Goal: Register for event/course

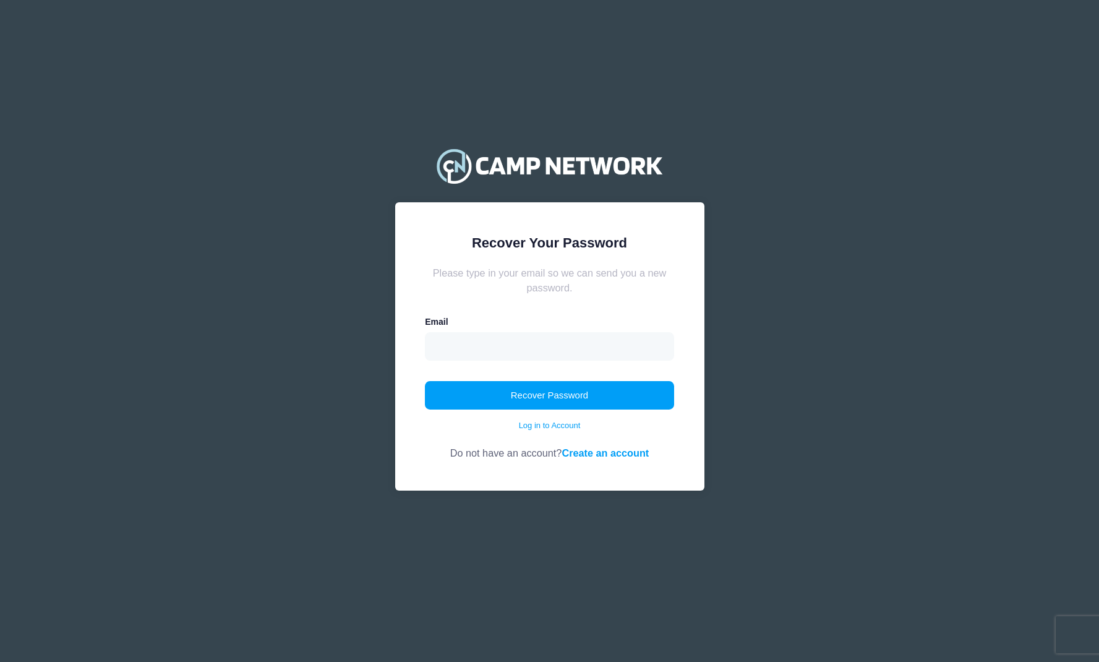
click at [490, 323] on div "Email" at bounding box center [549, 337] width 249 height 45
click at [539, 393] on button "Recover Password" at bounding box center [549, 395] width 249 height 28
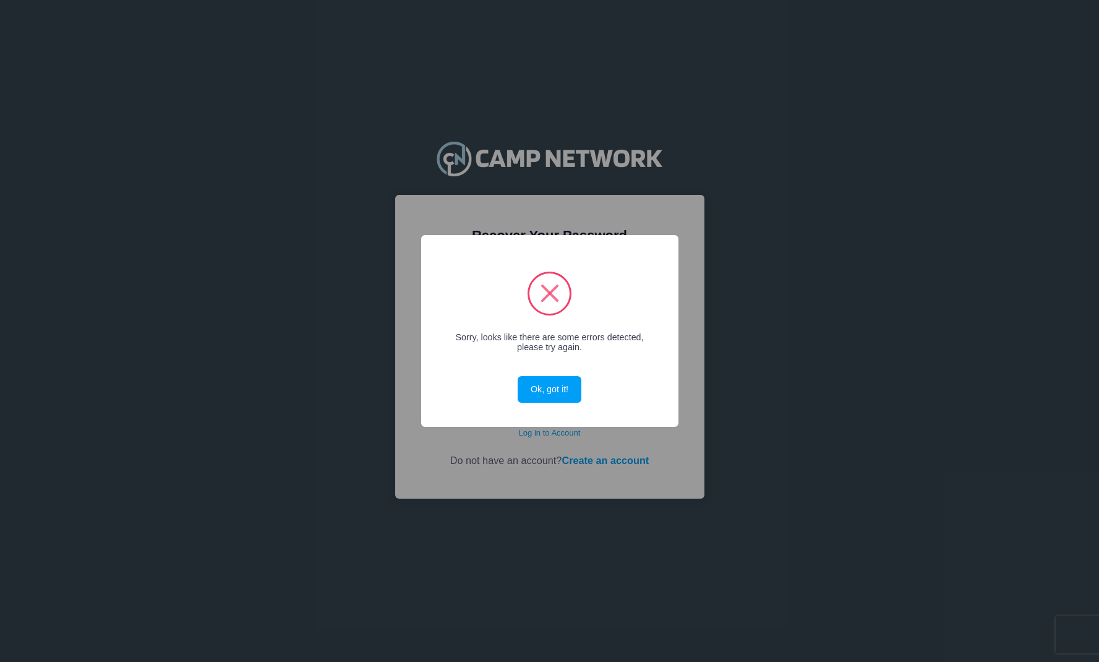
click at [539, 393] on button "Ok, got it!" at bounding box center [549, 389] width 63 height 27
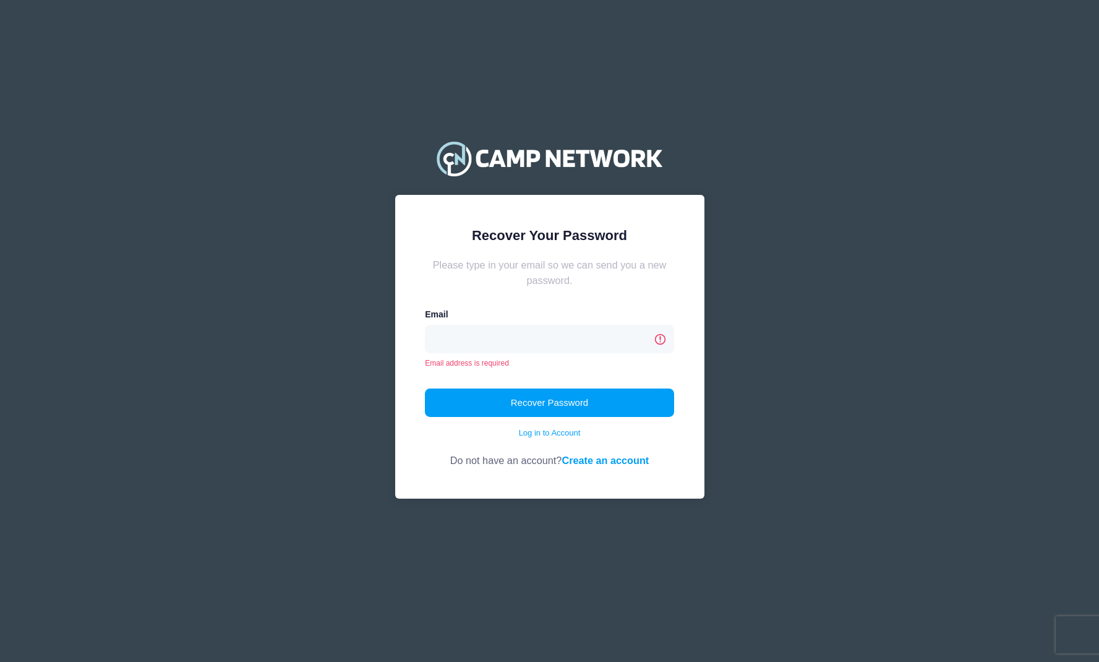
click at [513, 363] on div "Email address is required" at bounding box center [549, 363] width 249 height 11
click at [489, 323] on div "Email Email address is required" at bounding box center [549, 338] width 249 height 61
click at [486, 329] on input "email" at bounding box center [549, 339] width 249 height 28
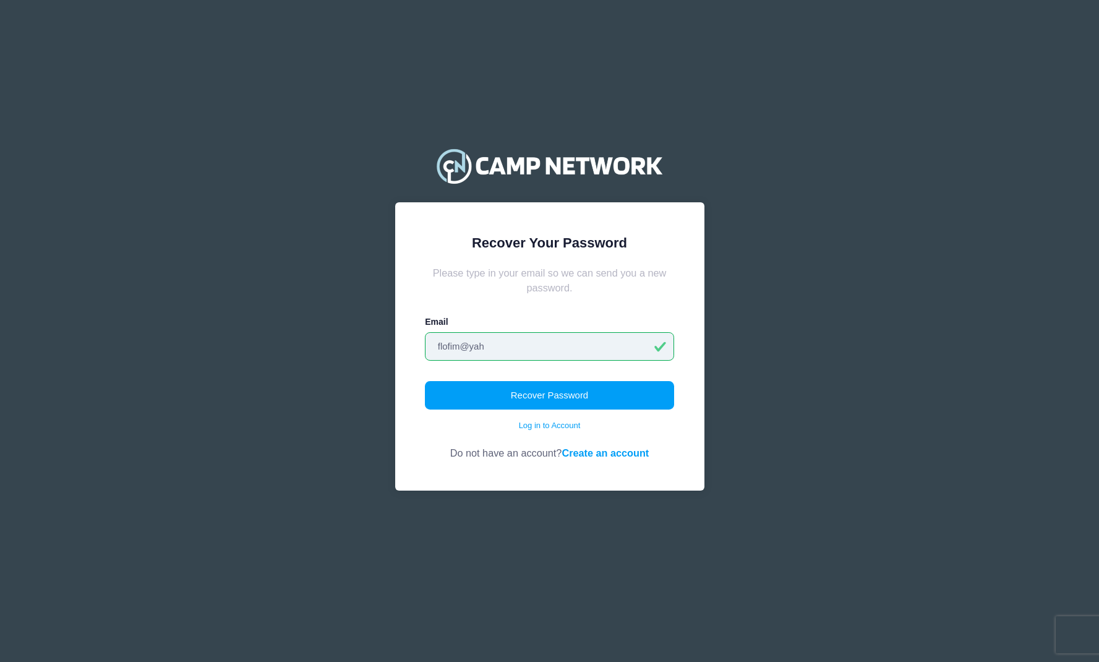
type input "[EMAIL_ADDRESS][DOMAIN_NAME]"
click at [564, 395] on button "Recover Password" at bounding box center [549, 395] width 249 height 28
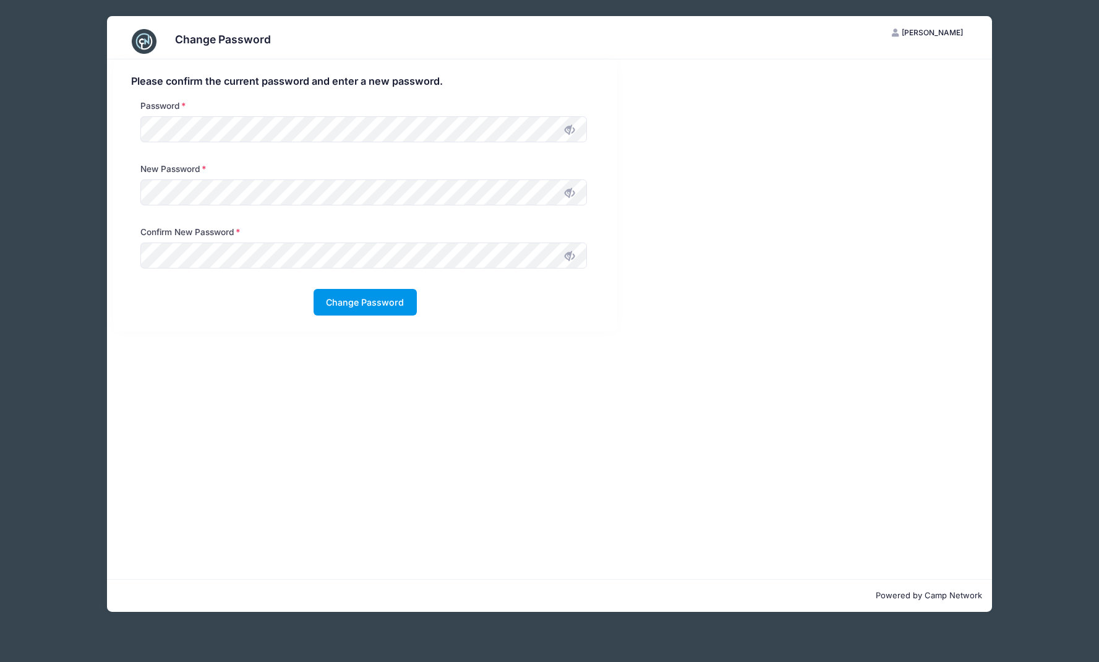
click at [346, 308] on button "Change Password" at bounding box center [365, 302] width 103 height 27
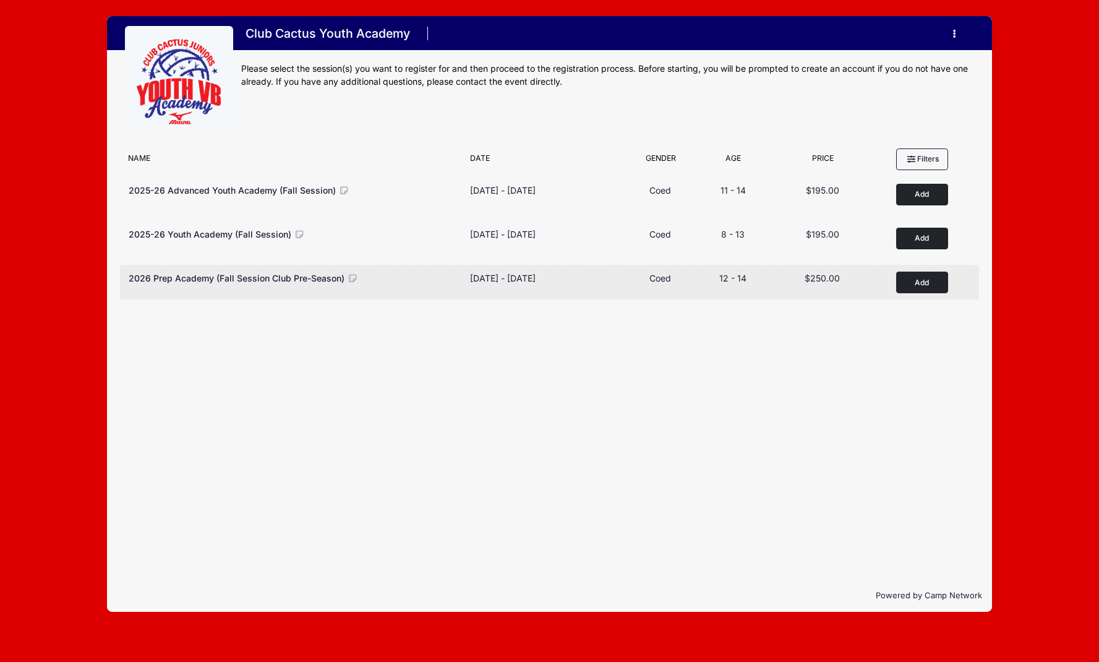
click at [944, 285] on button "Add to Cart" at bounding box center [922, 283] width 52 height 22
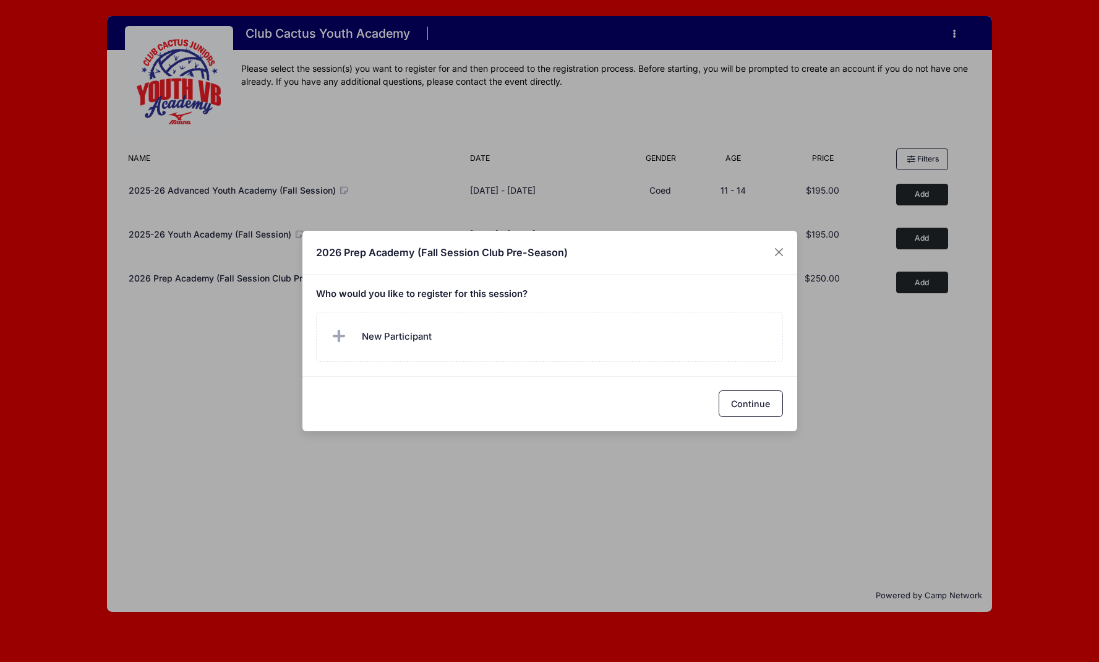
click at [585, 341] on label "New Participant" at bounding box center [549, 337] width 467 height 50
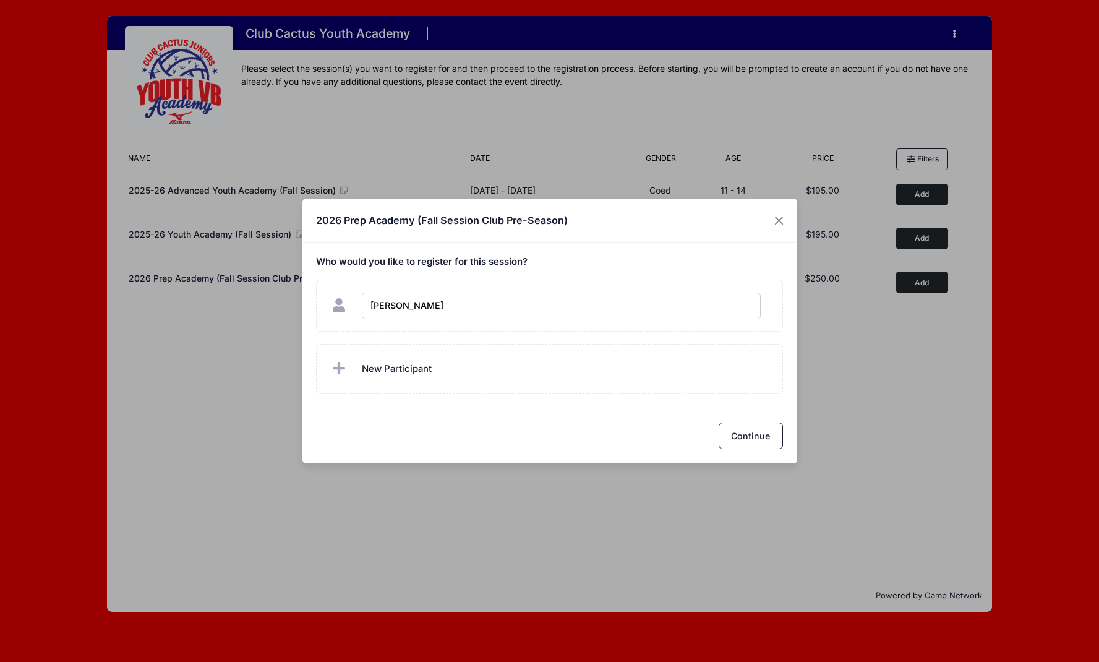
type input "Jasmine Fimbres"
checkbox input "true"
click at [741, 428] on button "Continue" at bounding box center [751, 435] width 64 height 27
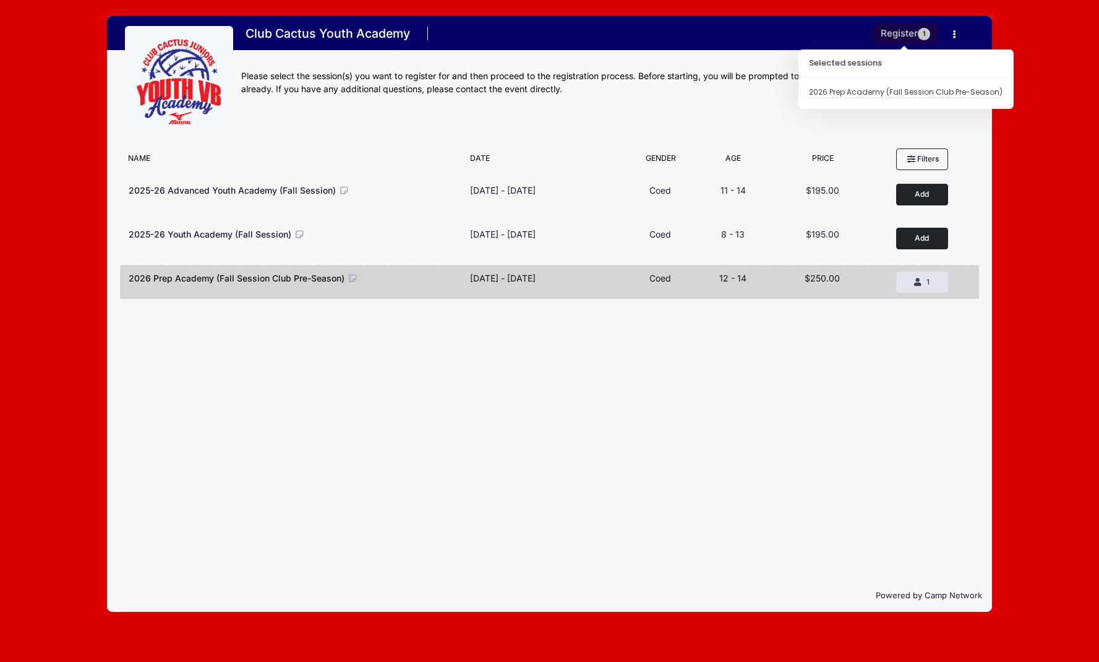
click at [891, 32] on button "Register 1" at bounding box center [906, 34] width 66 height 22
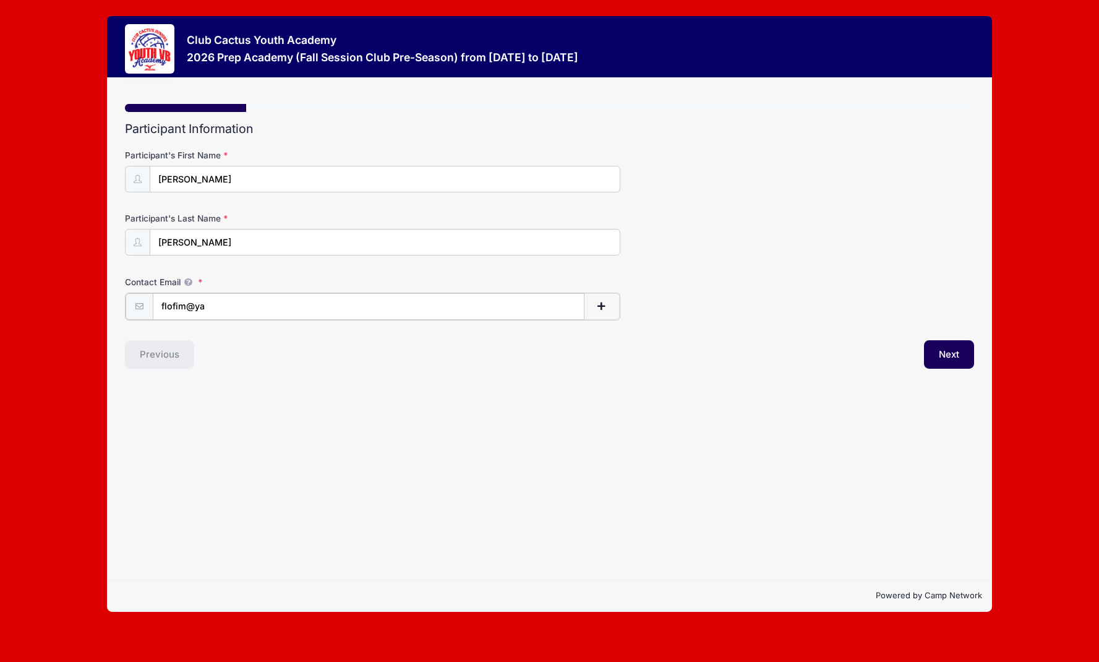
type input "[EMAIL_ADDRESS][DOMAIN_NAME]"
click at [953, 362] on button "Next" at bounding box center [949, 353] width 50 height 28
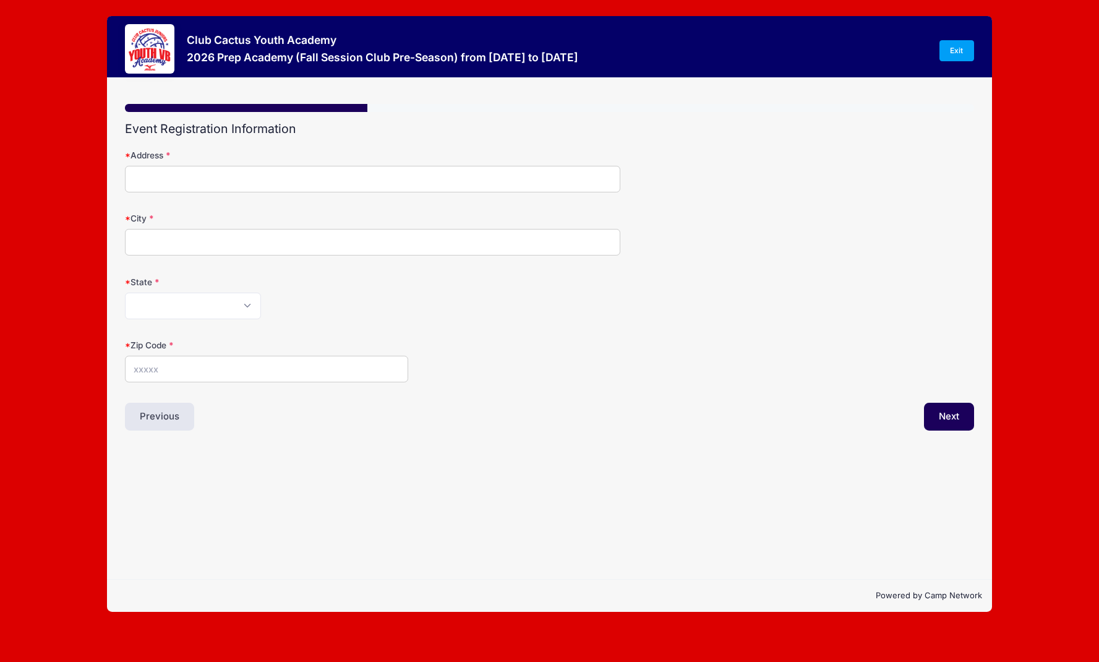
click at [605, 182] on input "Address" at bounding box center [372, 179] width 495 height 27
click at [607, 181] on input "Address" at bounding box center [372, 179] width 495 height 27
click at [503, 346] on div "Zip Code" at bounding box center [549, 360] width 849 height 43
click at [341, 166] on div "Address" at bounding box center [549, 170] width 849 height 43
click at [334, 181] on input "Address" at bounding box center [372, 179] width 495 height 27
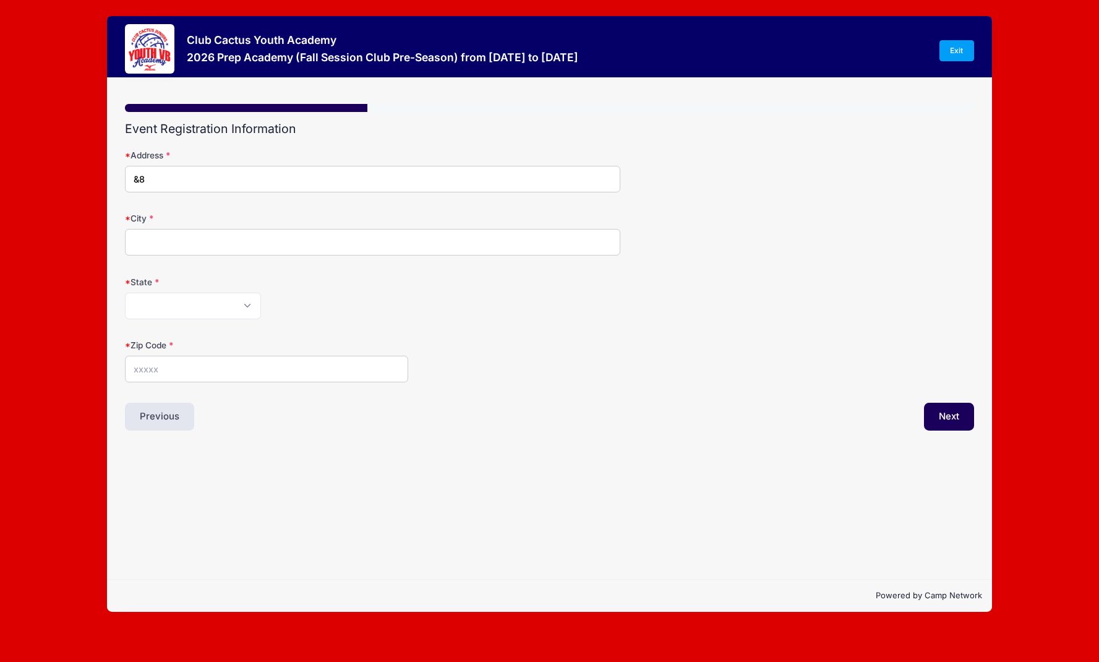
type input "&"
type input "7829 N Via Atascadero"
type input "Tucson"
click at [295, 294] on div "Alabama Alaska American Samoa Arizona Arkansas Armed Forces Africa Armed Forces…" at bounding box center [372, 306] width 495 height 27
select select "AZ"
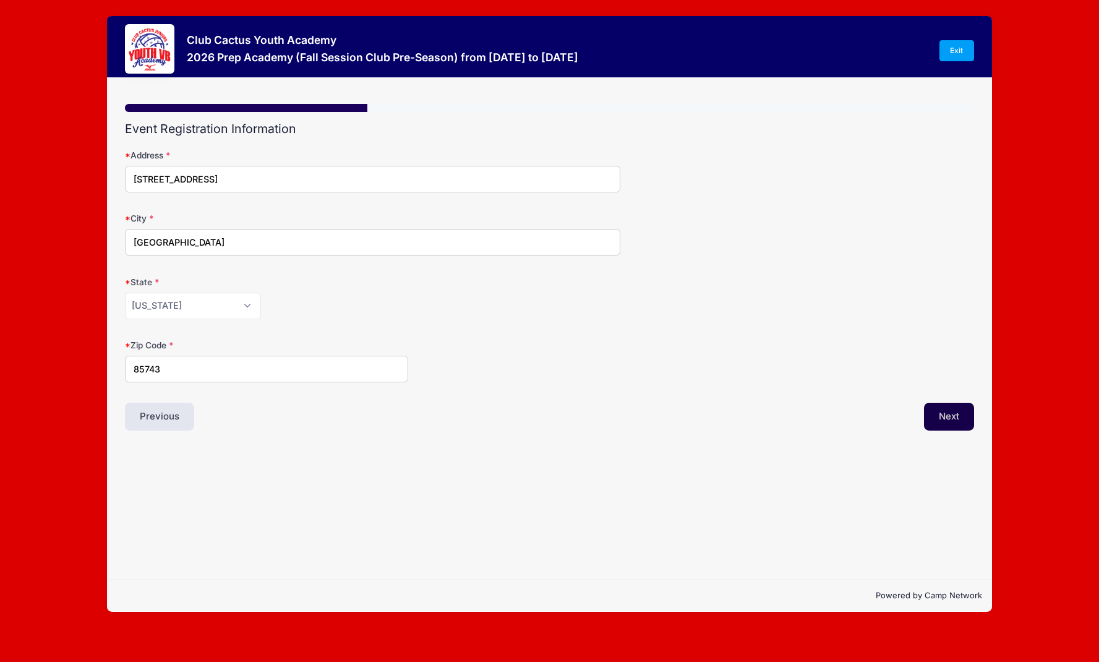
type input "85743"
click at [956, 414] on button "Next" at bounding box center [949, 417] width 50 height 28
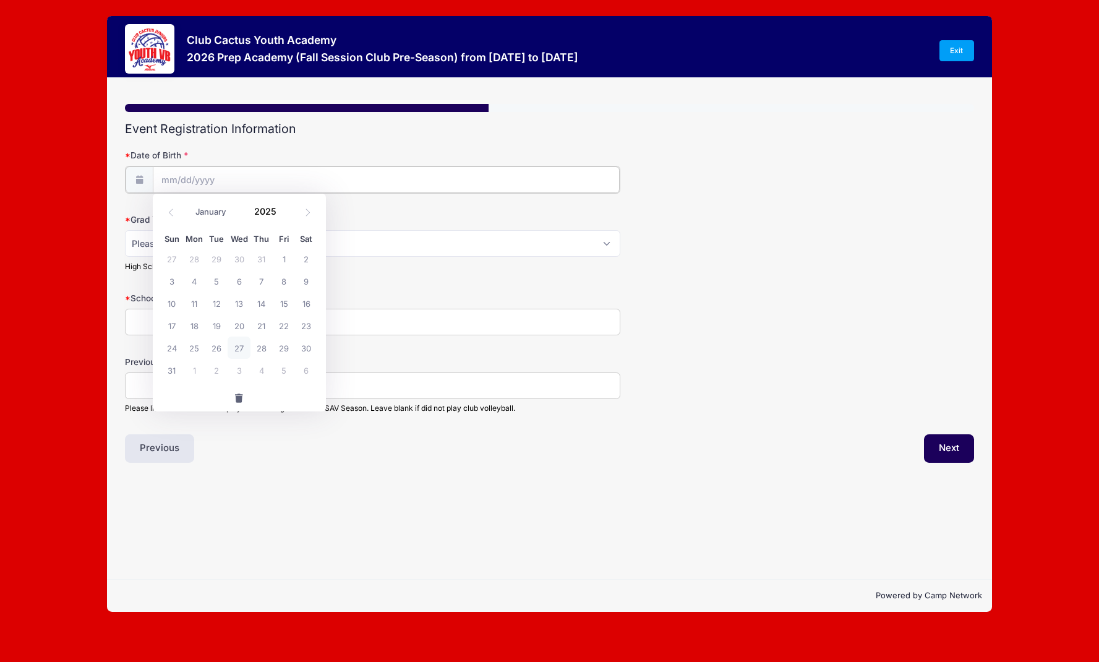
click at [179, 172] on input "Date of Birth" at bounding box center [386, 179] width 467 height 27
click at [265, 213] on input "2025" at bounding box center [269, 211] width 40 height 19
type input "2011"
click at [168, 323] on span "21" at bounding box center [172, 325] width 22 height 22
type input "08/21/2011"
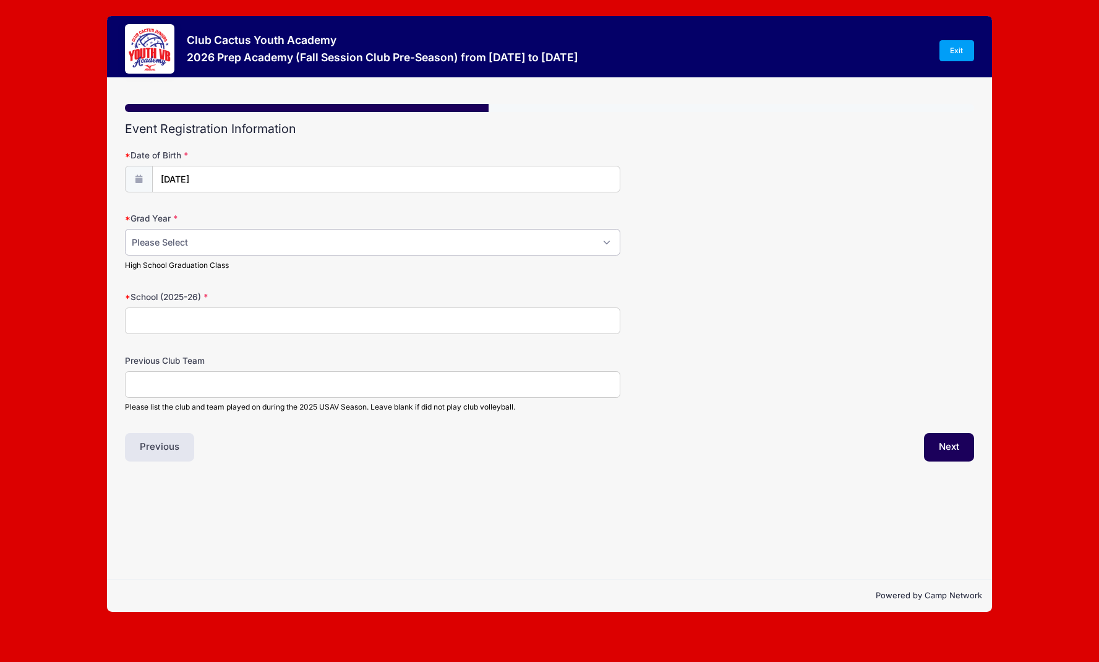
select select "2029"
click at [182, 312] on input "School (2025-26)" at bounding box center [372, 320] width 495 height 27
type input "Freshman"
click at [160, 387] on input "Previous Club Team" at bounding box center [372, 384] width 495 height 27
type input "Club Cactus"
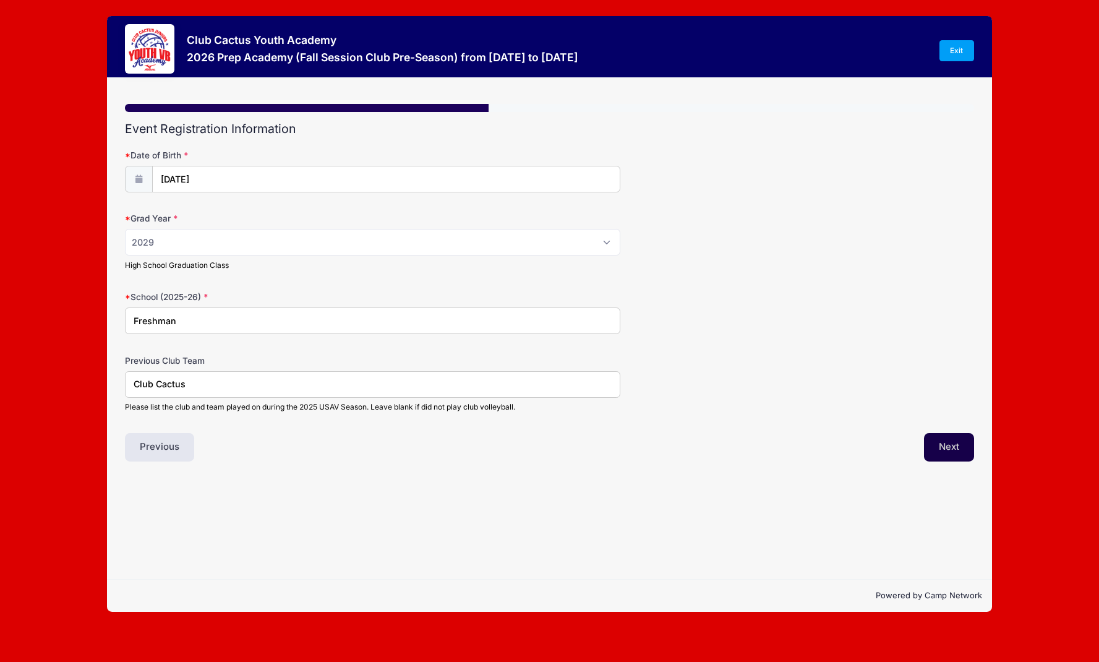
click at [929, 440] on button "Next" at bounding box center [949, 447] width 50 height 28
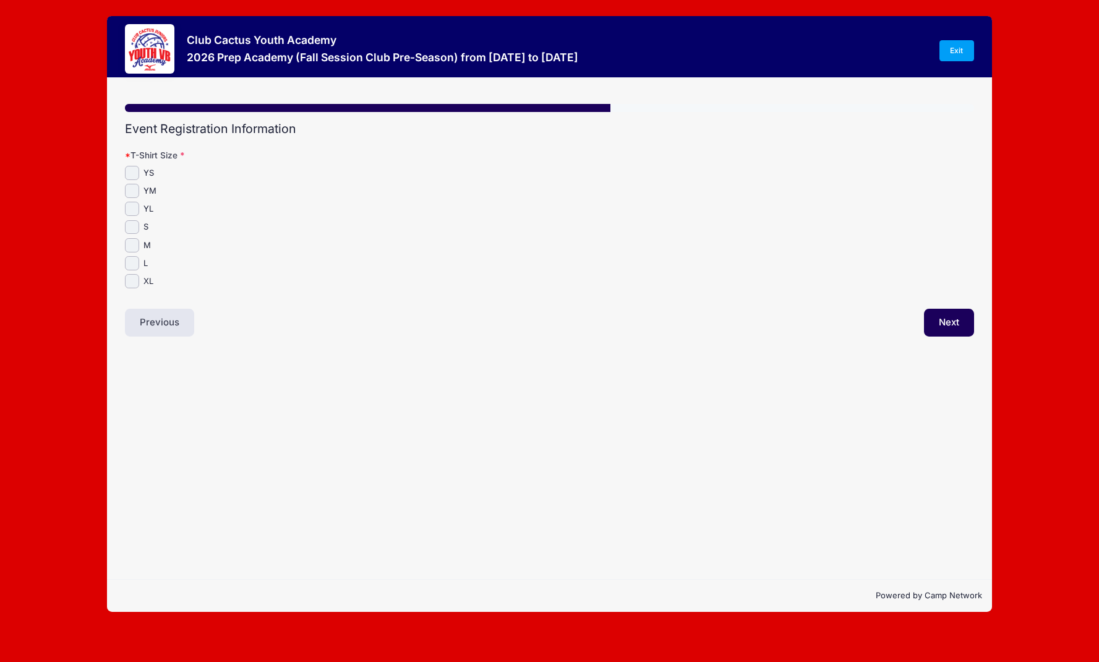
click at [134, 225] on input "S" at bounding box center [132, 227] width 14 height 14
checkbox input "true"
click at [939, 320] on button "Next" at bounding box center [949, 323] width 50 height 28
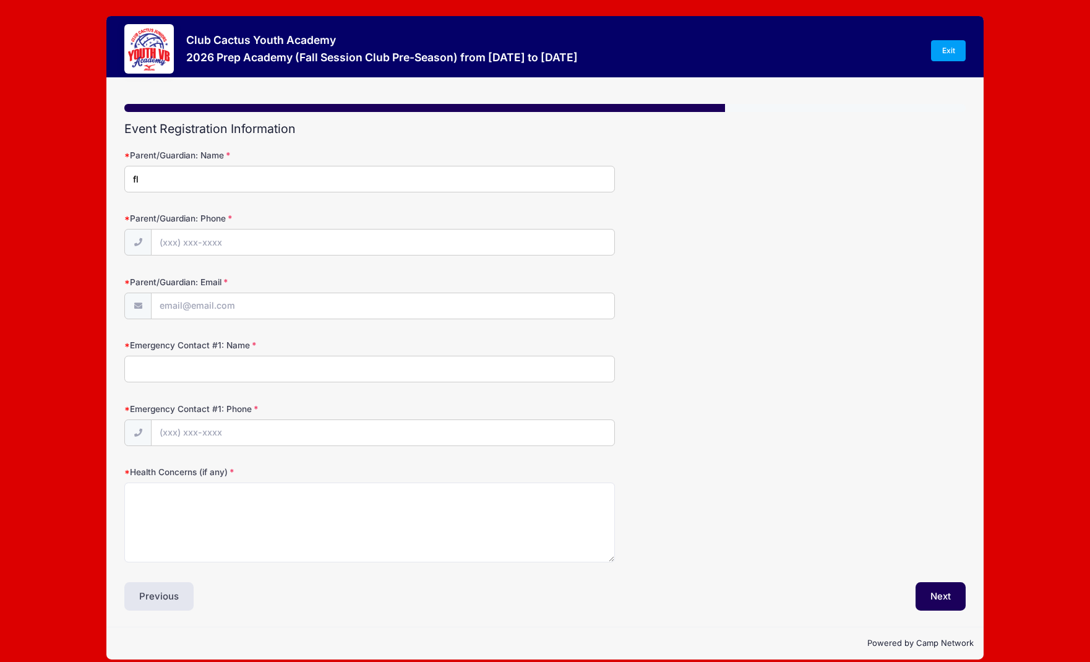
type input "f"
click at [205, 176] on input "F" at bounding box center [369, 179] width 490 height 27
type input "Flor Fimbres"
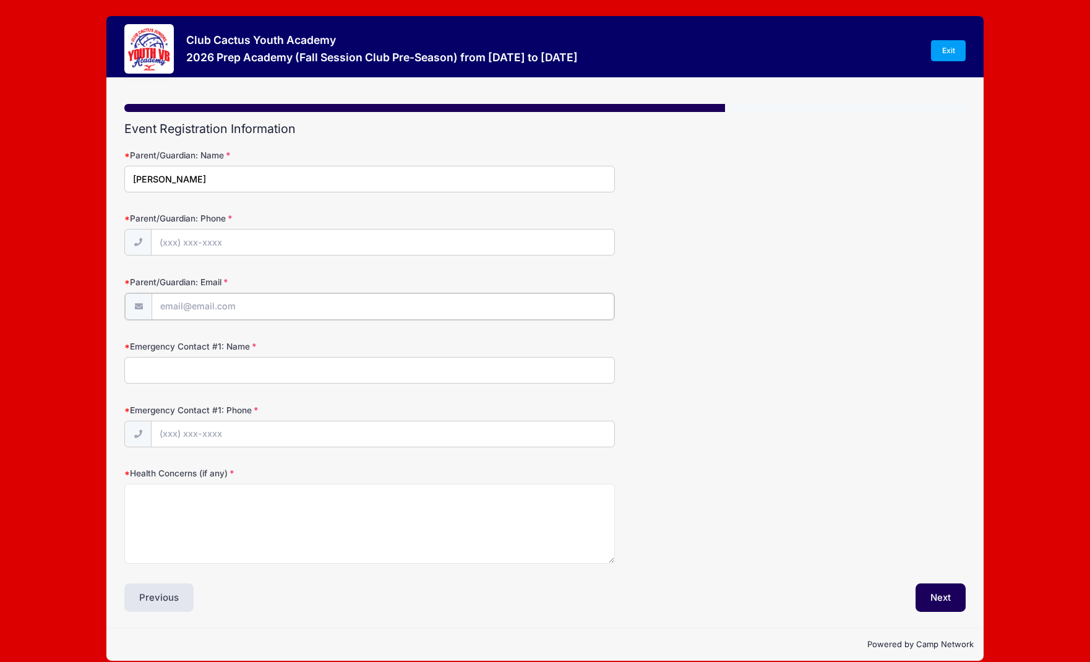
type input "[EMAIL_ADDRESS][DOMAIN_NAME]"
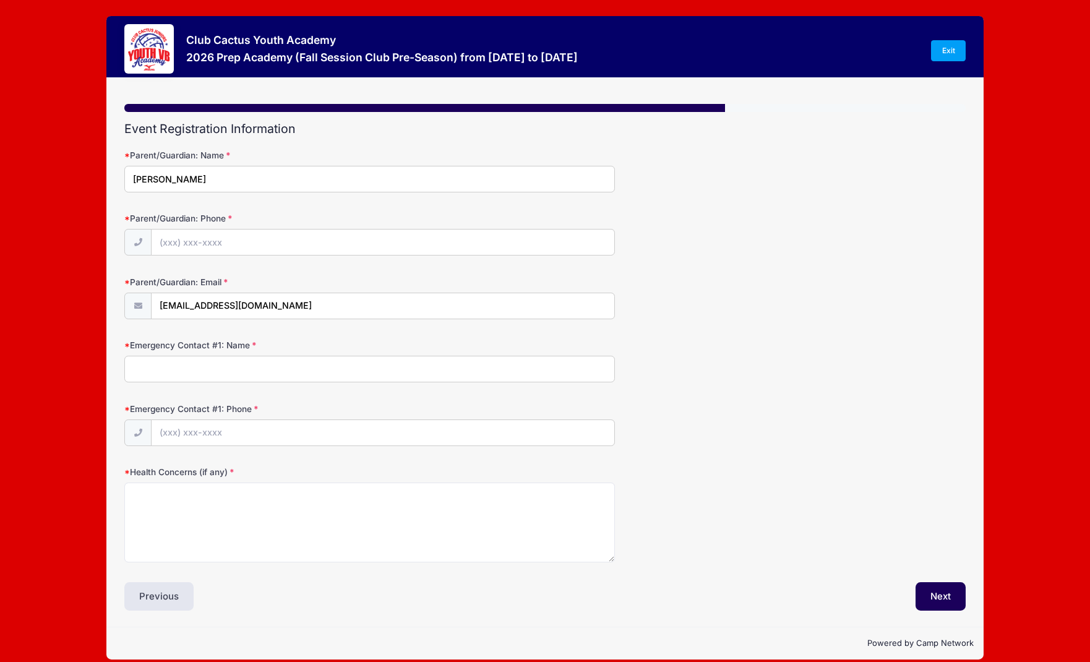
type input "Flor Fimbres"
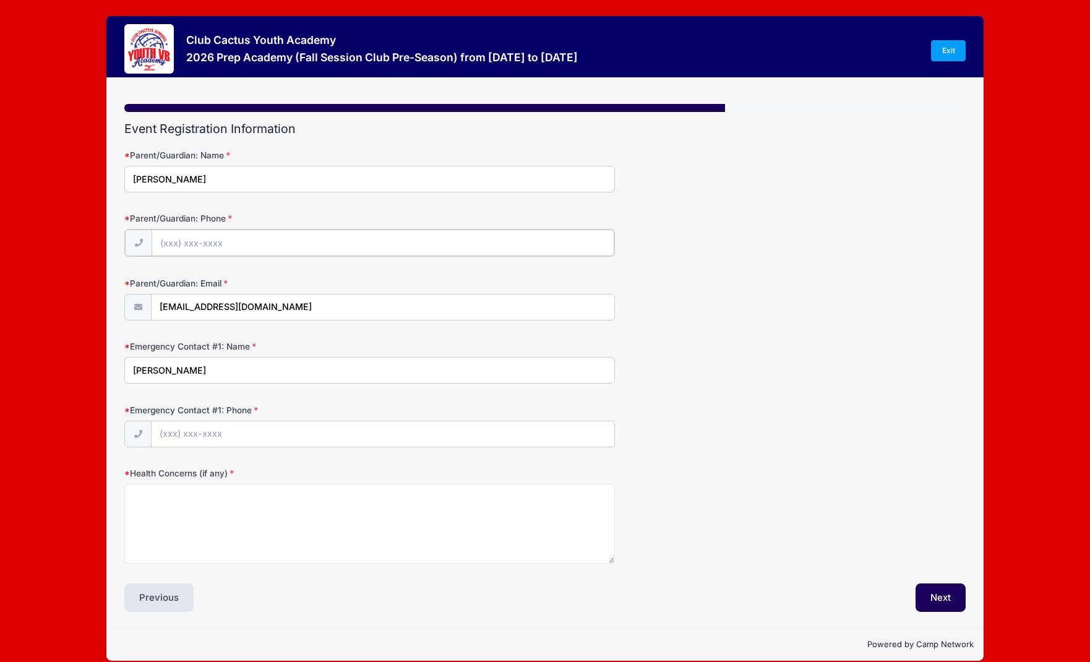
click at [602, 249] on input "Parent/Guardian: Phone" at bounding box center [383, 242] width 463 height 27
click at [604, 245] on input "Parent/Guardian: Phone" at bounding box center [383, 242] width 463 height 27
type input "(520) 850-4368"
type input "(520) 730-9009"
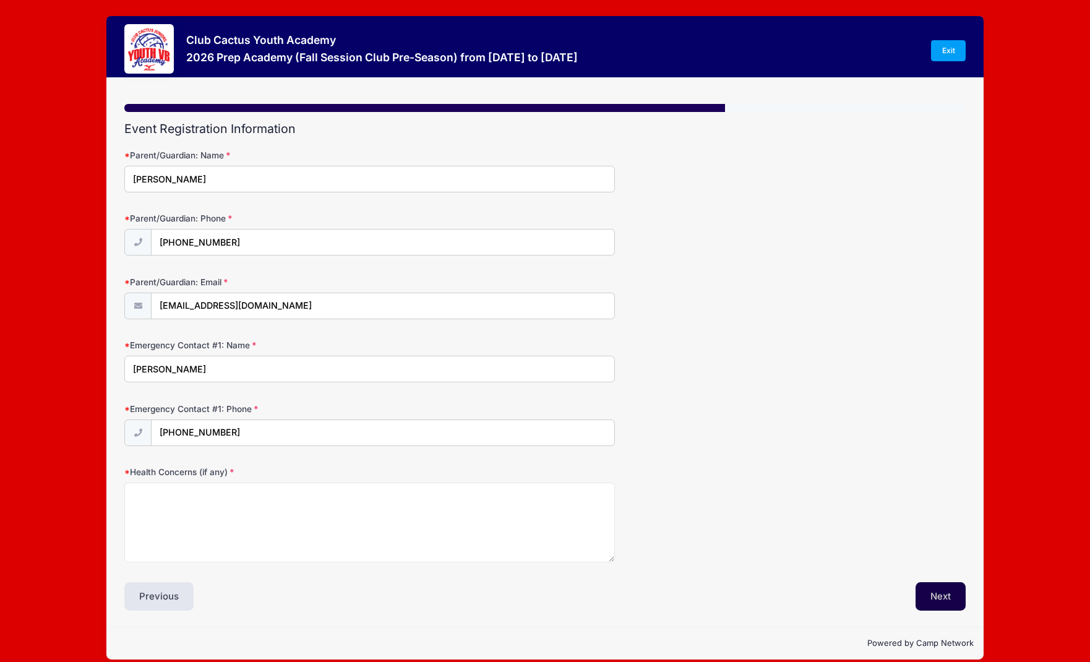
click at [962, 601] on button "Next" at bounding box center [940, 596] width 50 height 28
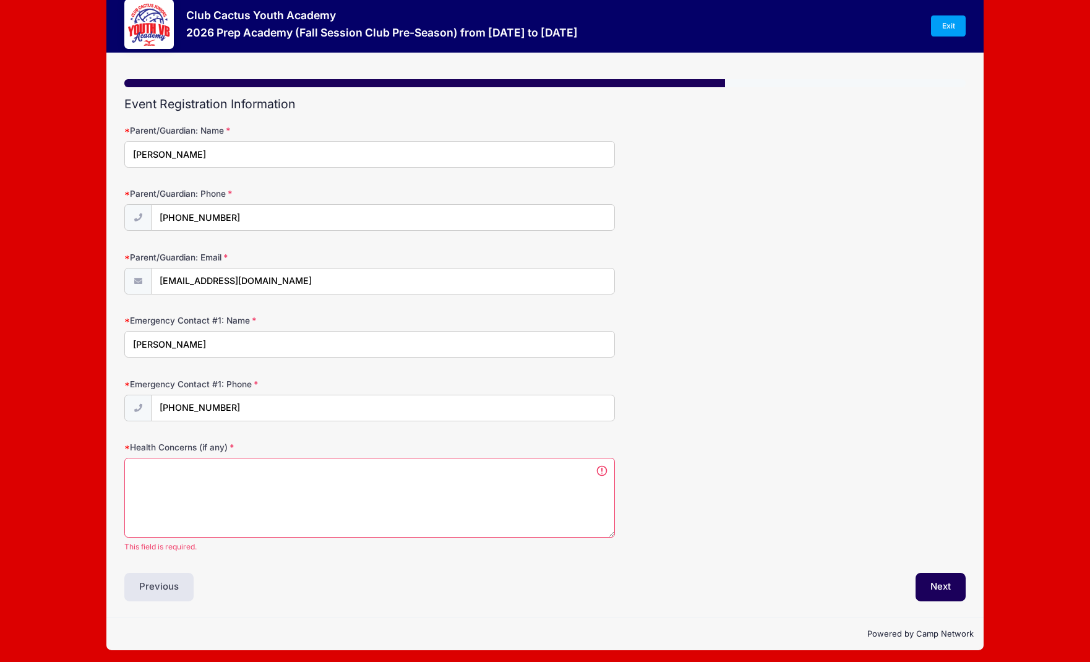
click at [234, 446] on label "Health Concerns (if any)" at bounding box center [264, 447] width 280 height 12
click at [234, 458] on textarea "Health Concerns (if any)" at bounding box center [369, 498] width 490 height 80
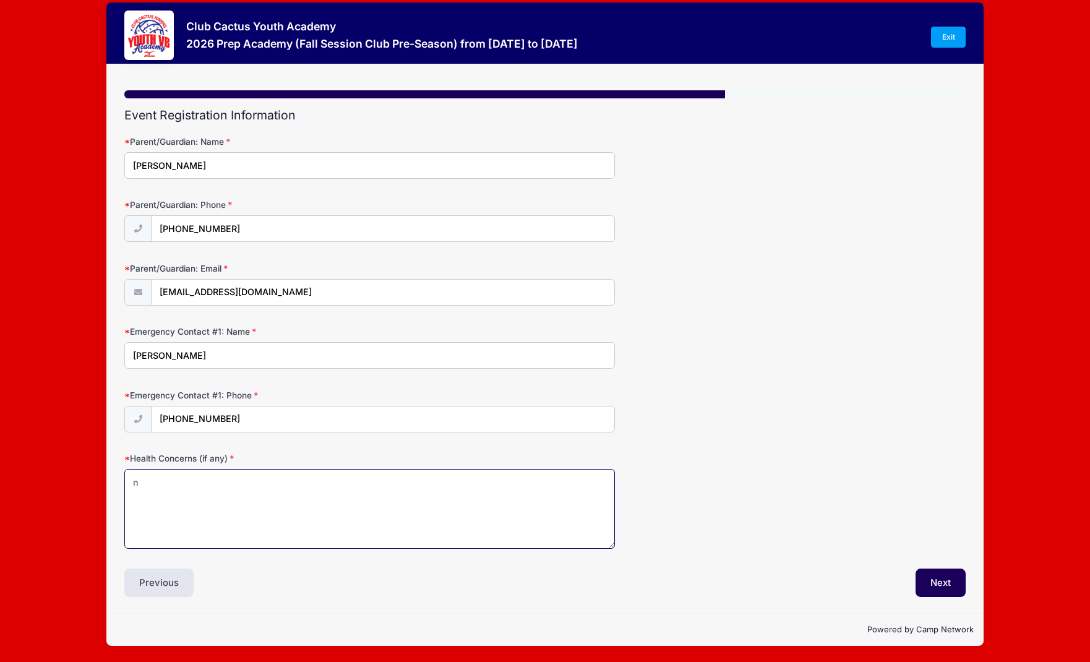
scroll to position [10, 0]
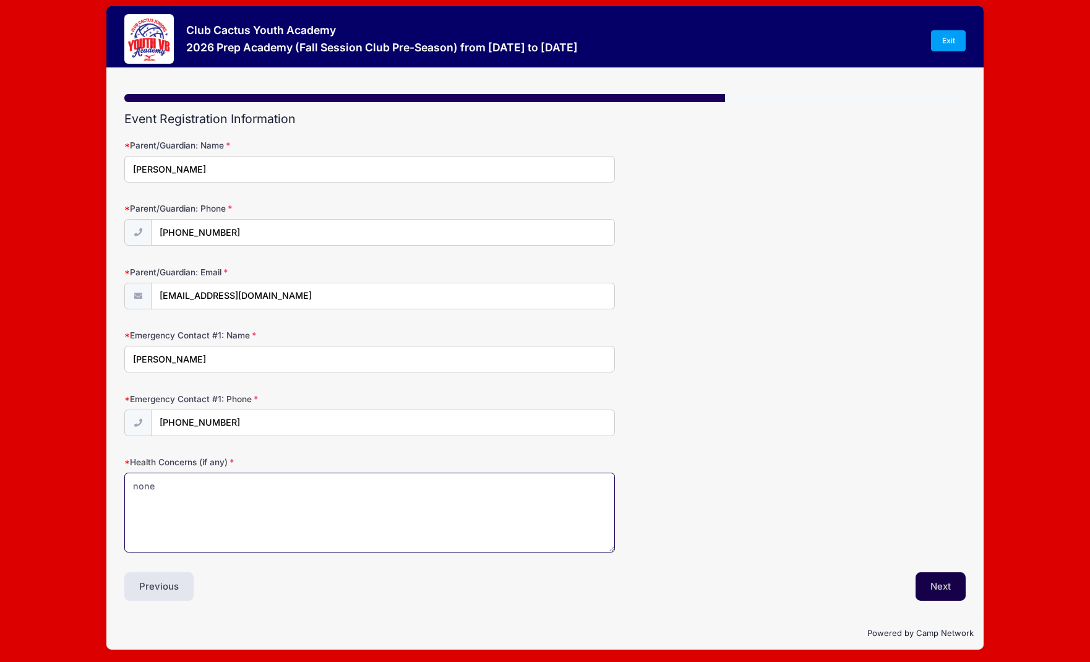
type textarea "none"
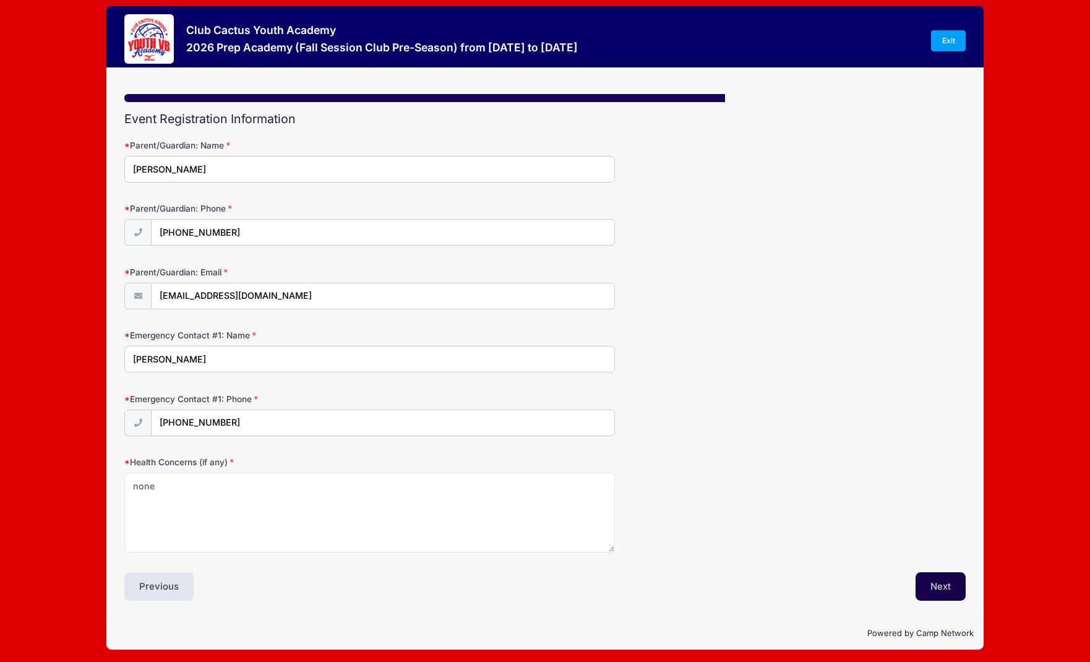
click at [961, 581] on button "Next" at bounding box center [940, 586] width 50 height 28
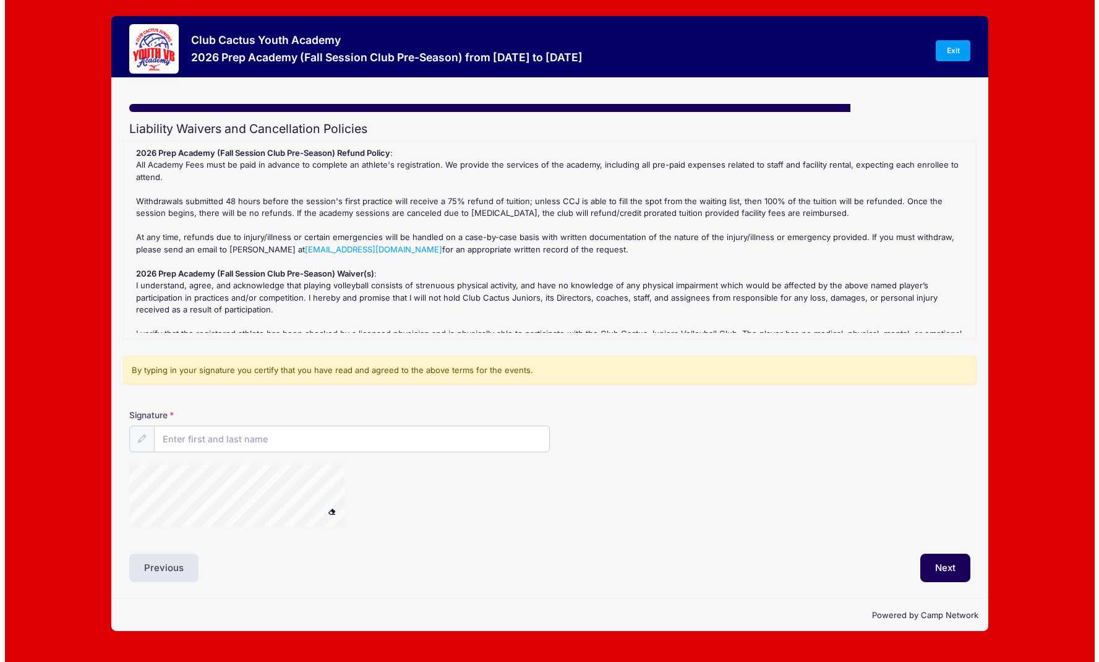
scroll to position [0, 0]
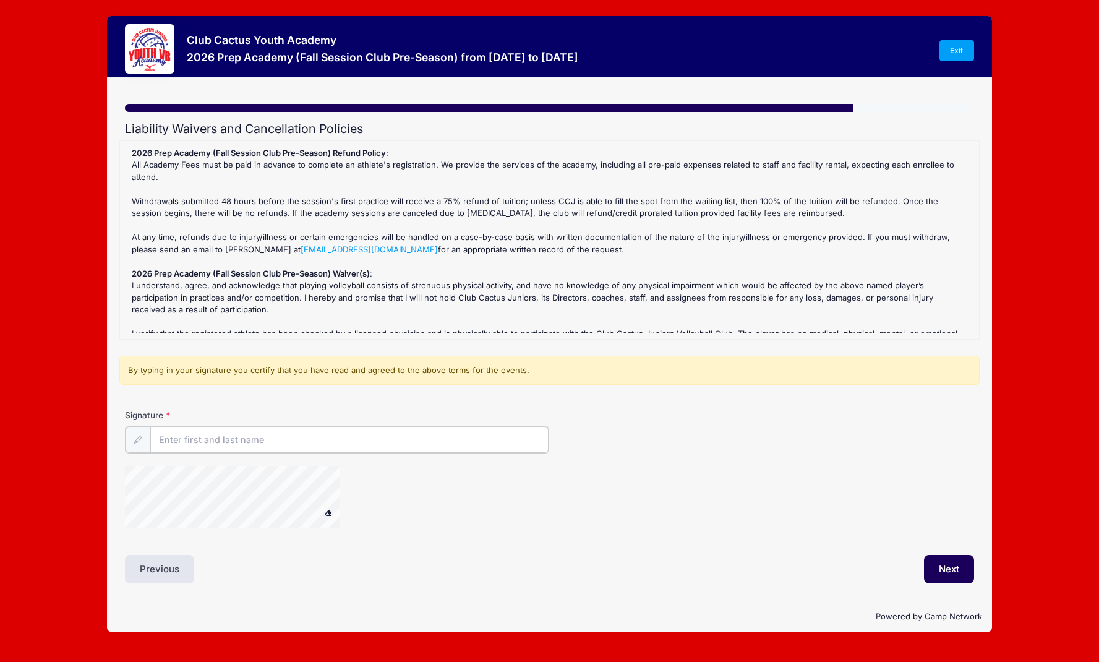
click at [251, 438] on input "Signature" at bounding box center [349, 439] width 398 height 27
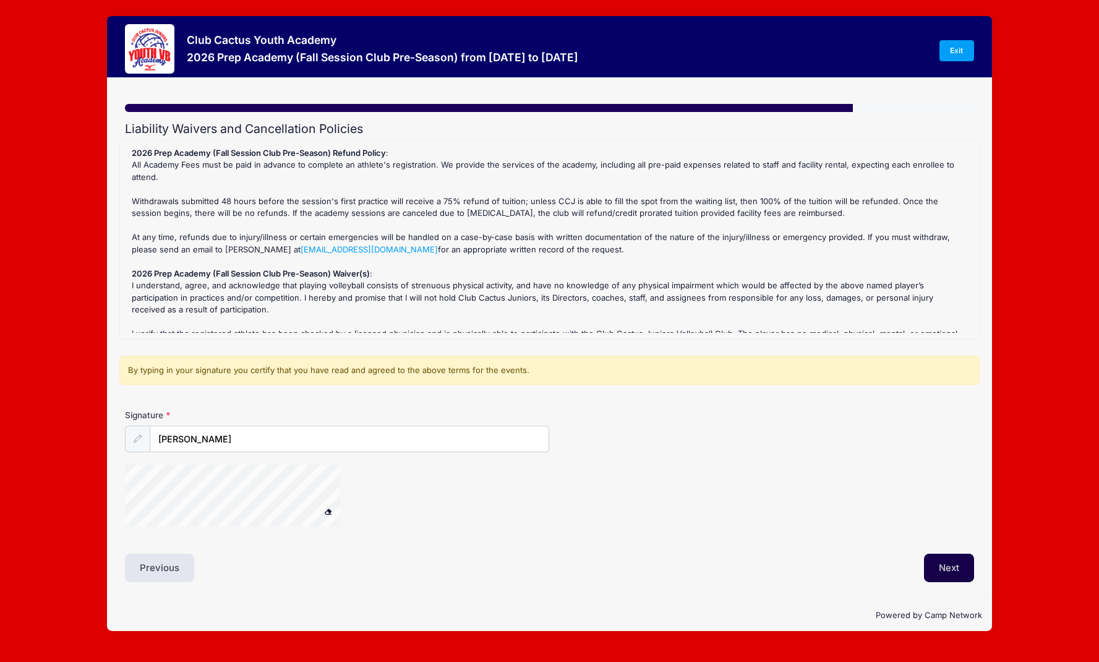
type input "Flor Fimbres"
click at [959, 570] on button "Next" at bounding box center [949, 568] width 50 height 28
click at [328, 512] on span at bounding box center [327, 511] width 9 height 7
click at [331, 508] on span at bounding box center [327, 511] width 9 height 7
click at [964, 568] on button "Next" at bounding box center [949, 568] width 50 height 28
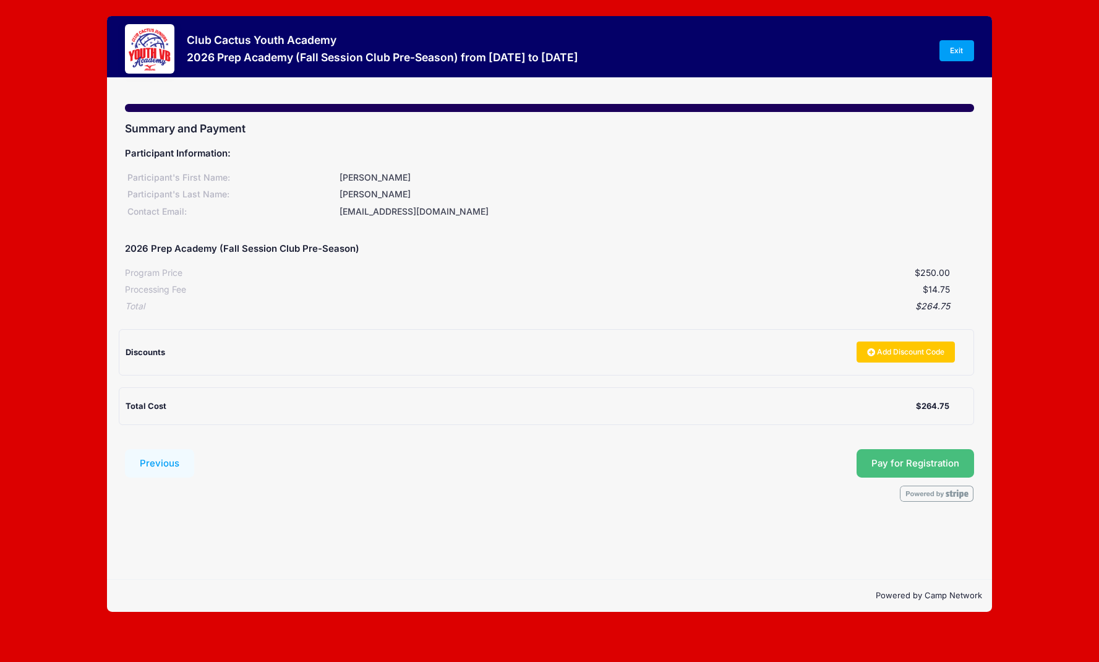
drag, startPoint x: 926, startPoint y: 455, endPoint x: 937, endPoint y: 463, distance: 13.4
click at [937, 463] on span "Pay for Registration" at bounding box center [916, 463] width 88 height 11
